Goal: Information Seeking & Learning: Learn about a topic

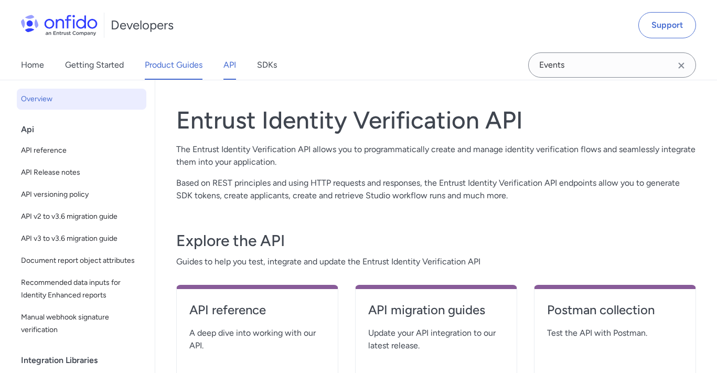
click at [175, 64] on link "Product Guides" at bounding box center [174, 64] width 58 height 29
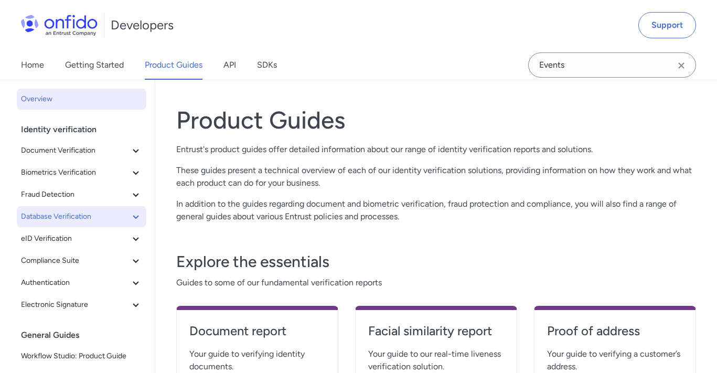
scroll to position [205, 0]
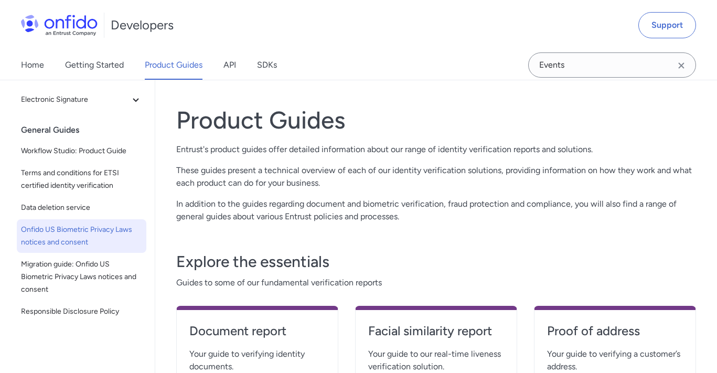
click at [60, 237] on span "Onfido US Biometric Privacy Laws notices and consent" at bounding box center [81, 235] width 121 height 25
